Goal: Task Accomplishment & Management: Manage account settings

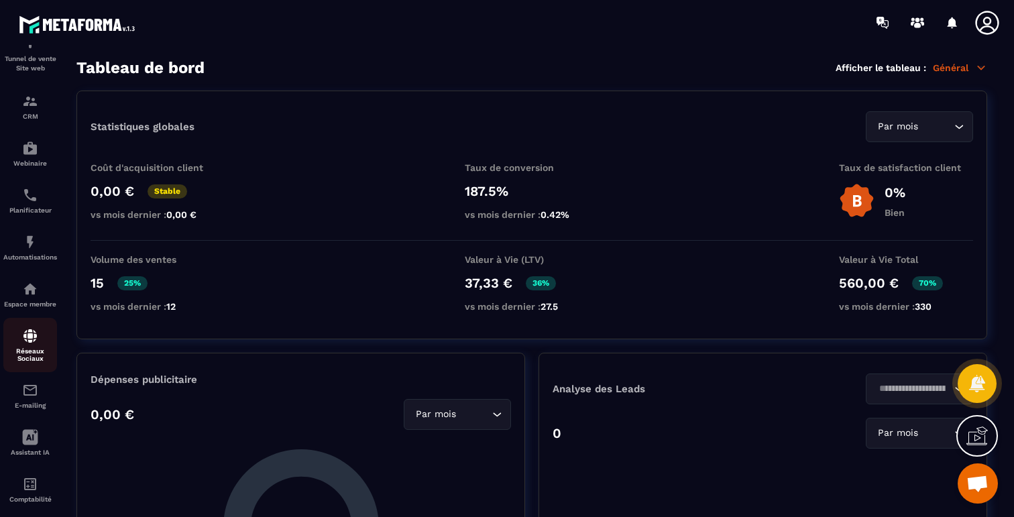
scroll to position [103, 0]
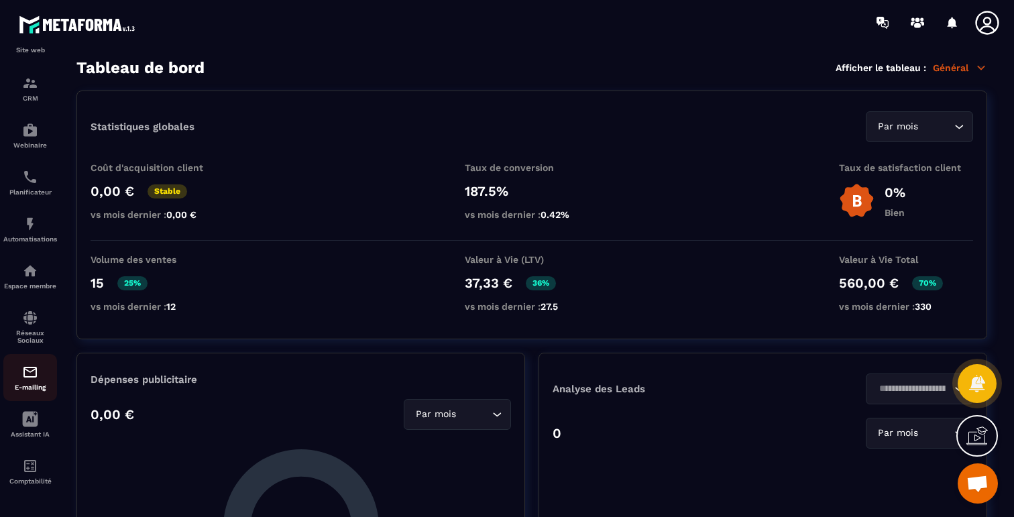
click at [31, 369] on img at bounding box center [30, 372] width 16 height 16
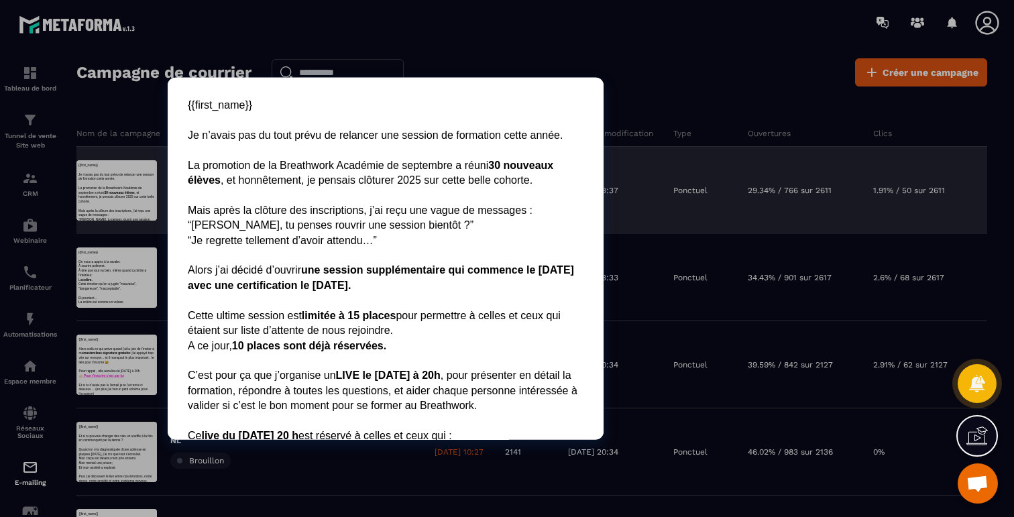
click at [103, 204] on div at bounding box center [116, 190] width 80 height 60
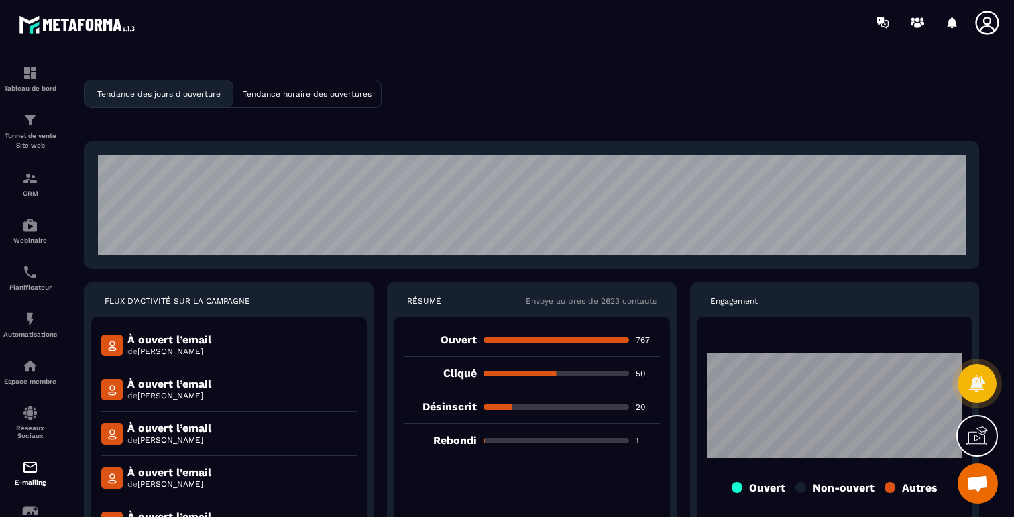
scroll to position [2, 0]
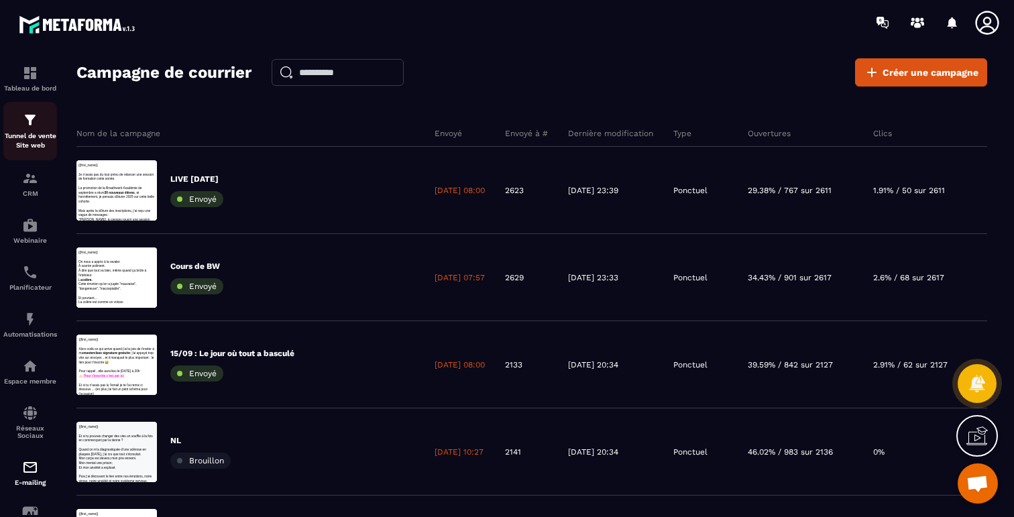
click at [19, 135] on p "Tunnel de vente Site web" at bounding box center [30, 140] width 54 height 19
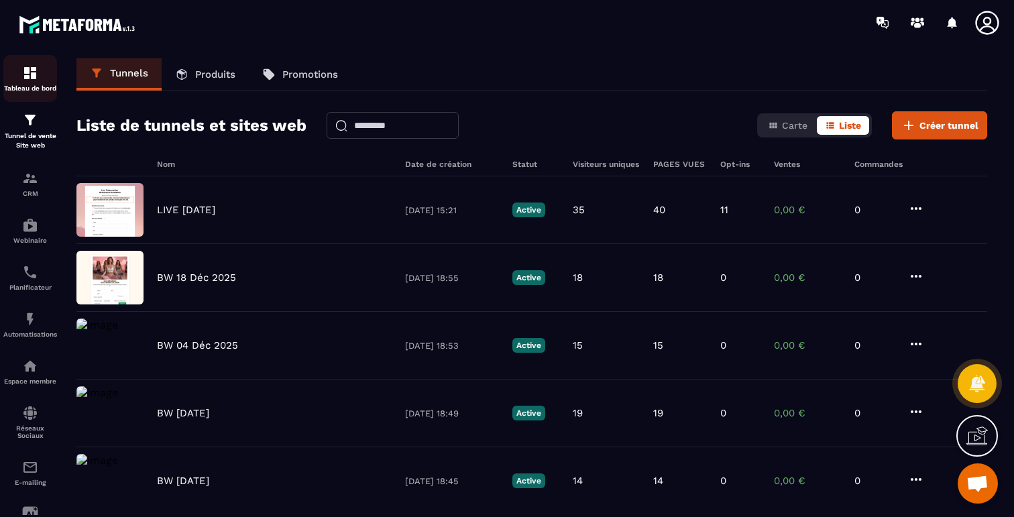
click at [34, 78] on img at bounding box center [30, 73] width 16 height 16
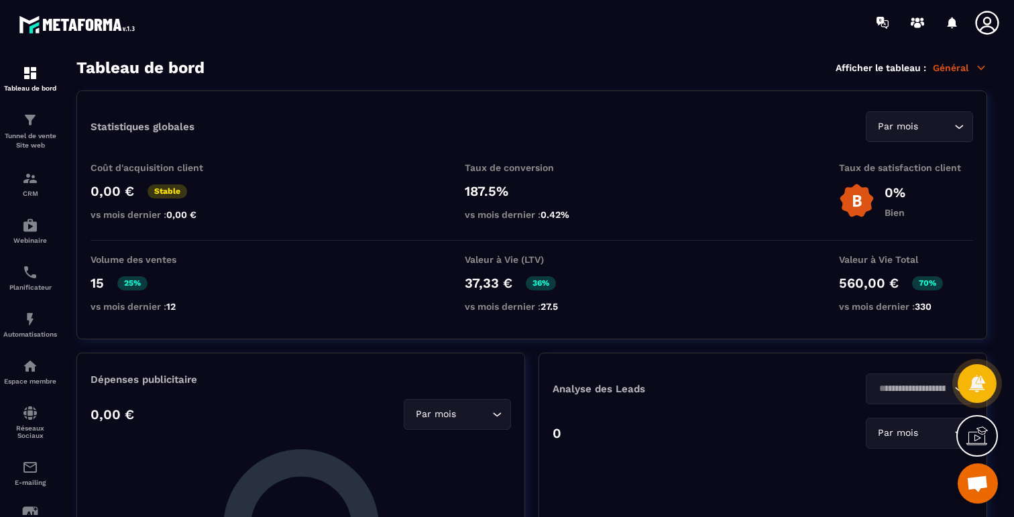
click at [950, 68] on p "Général" at bounding box center [960, 68] width 54 height 12
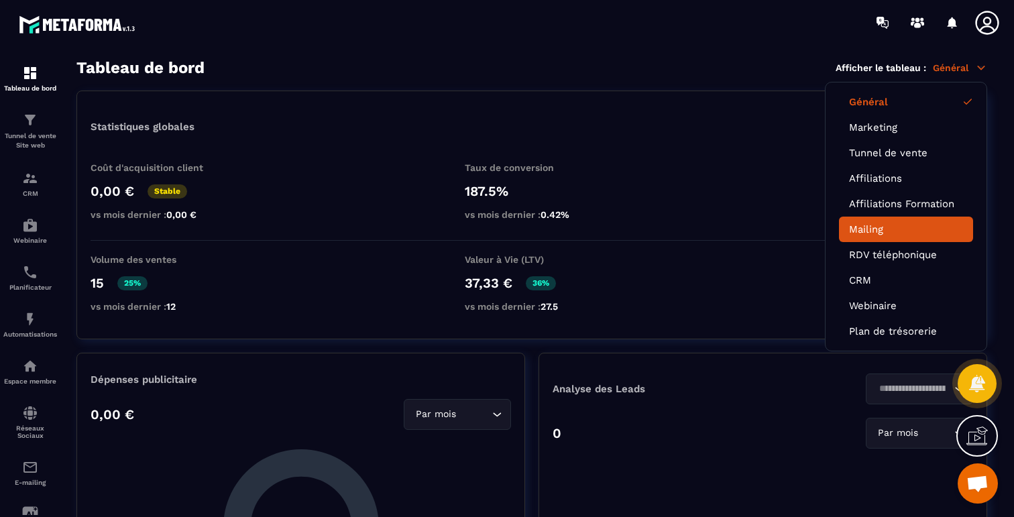
click at [876, 226] on link "Mailing" at bounding box center [906, 229] width 114 height 12
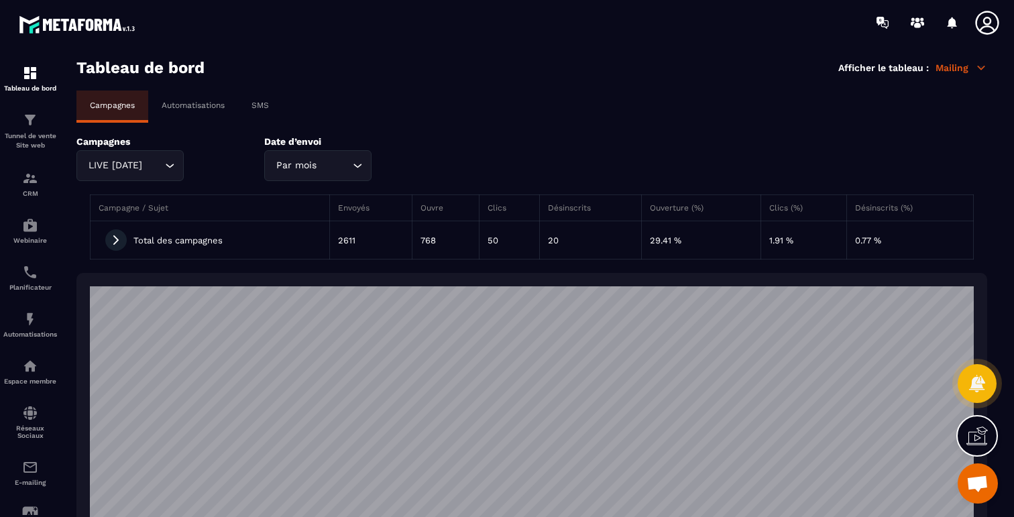
click at [317, 170] on div "Par mois" at bounding box center [311, 165] width 79 height 15
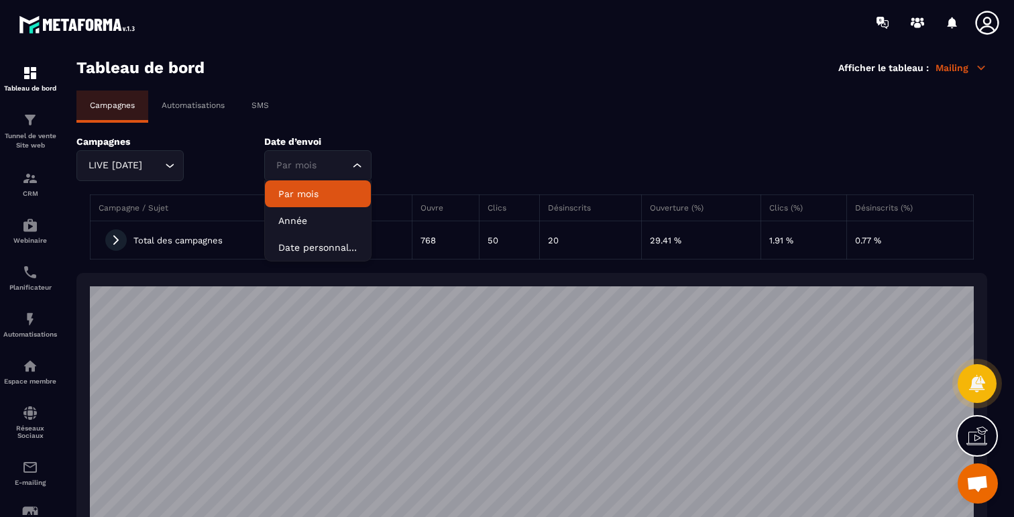
click at [405, 150] on div "Date d’envoi Par mois Loading... Par mois Année Date personnalisée" at bounding box center [348, 158] width 168 height 45
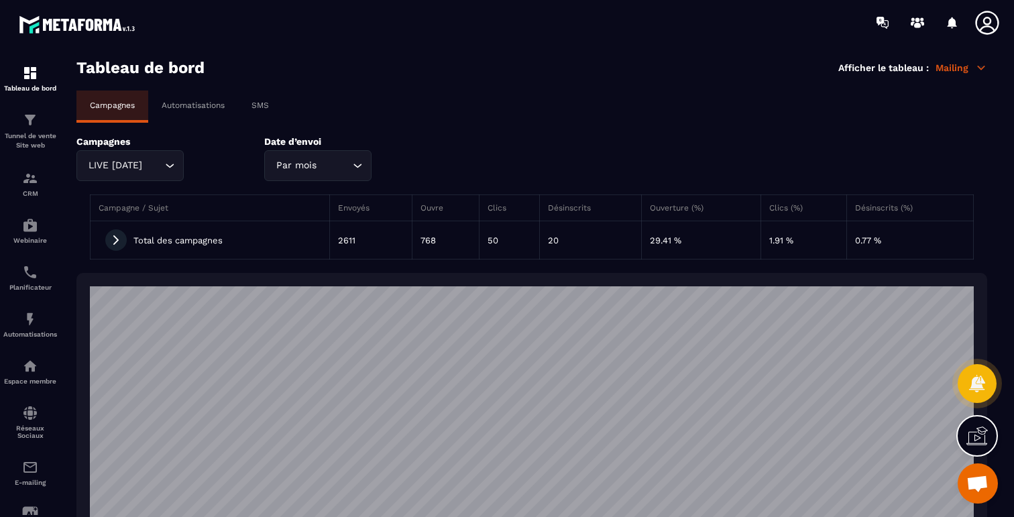
click at [118, 243] on icon at bounding box center [116, 240] width 12 height 12
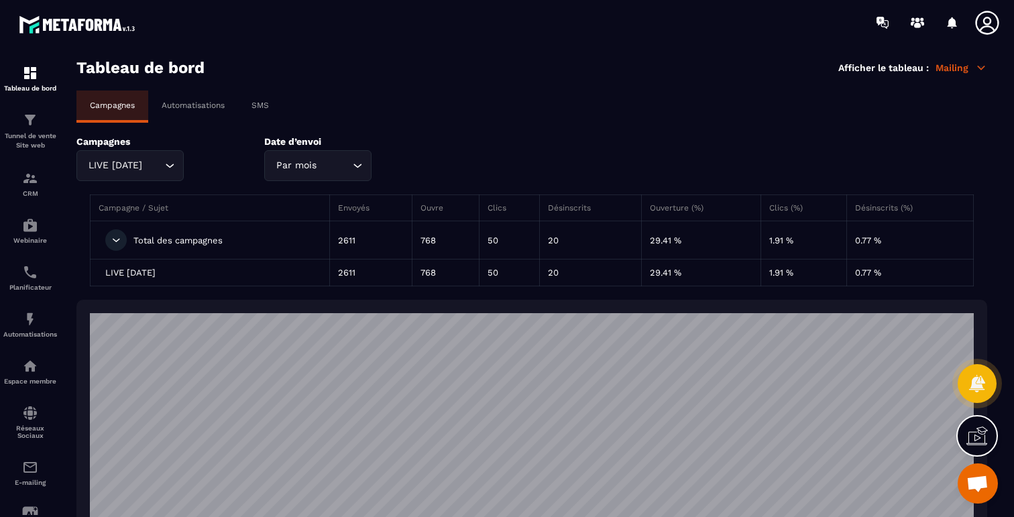
click at [552, 274] on td "20" at bounding box center [590, 272] width 101 height 27
click at [333, 168] on input "Search for option" at bounding box center [334, 165] width 30 height 15
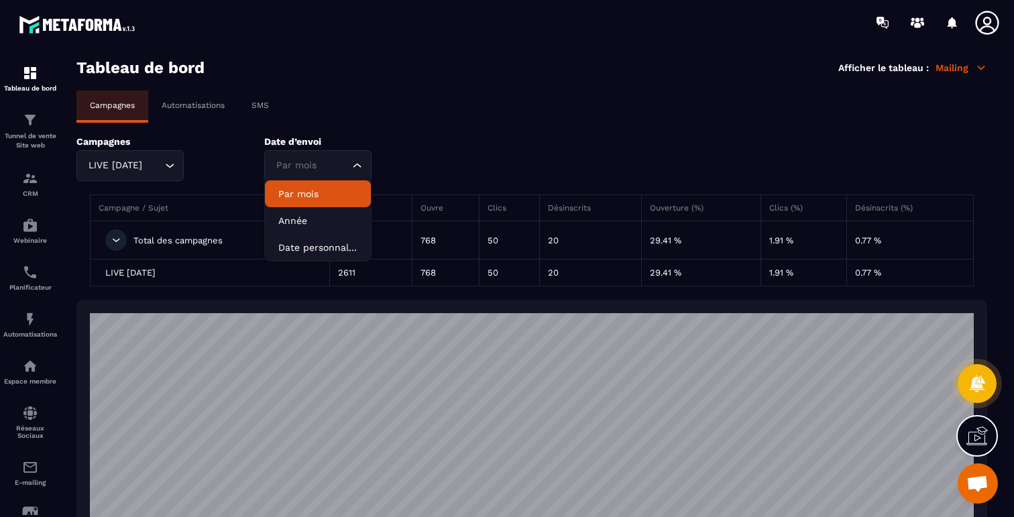
click at [333, 168] on input "Search for option" at bounding box center [311, 165] width 76 height 15
click at [156, 272] on span "LIVE [DATE]" at bounding box center [130, 273] width 50 height 10
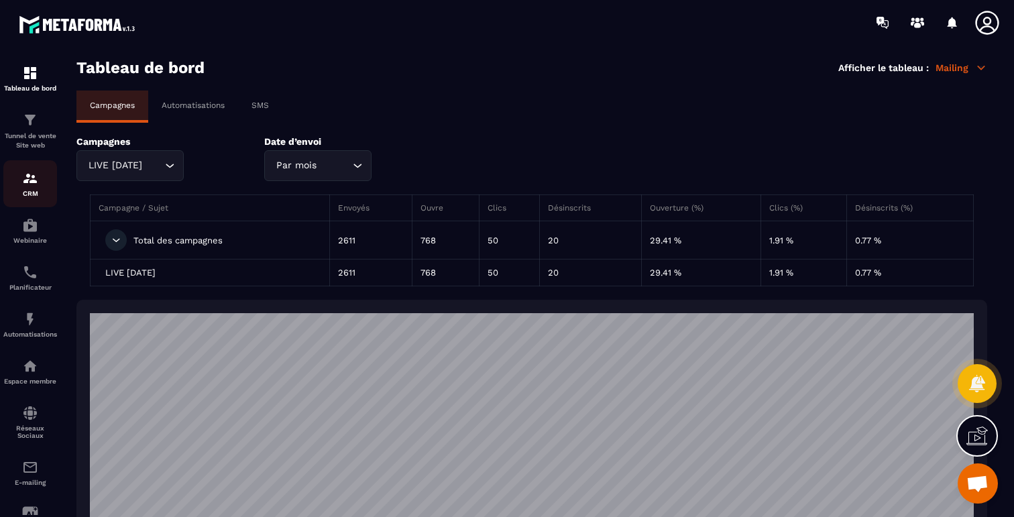
click at [32, 185] on img at bounding box center [30, 178] width 16 height 16
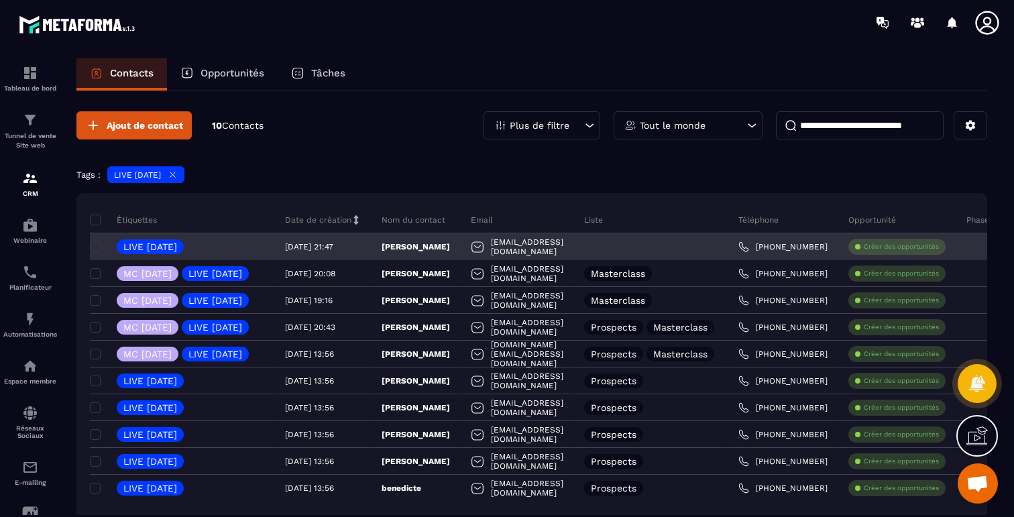
click at [450, 245] on p "[PERSON_NAME]" at bounding box center [416, 246] width 68 height 11
